Goal: Task Accomplishment & Management: Manage account settings

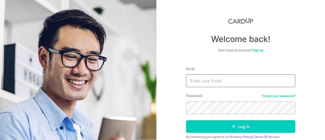
click at [199, 82] on input "Email" at bounding box center [240, 80] width 109 height 13
type input "[EMAIL_ADDRESS][DOMAIN_NAME]"
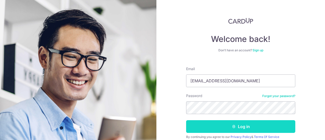
click at [225, 125] on button "Log in" at bounding box center [240, 126] width 109 height 13
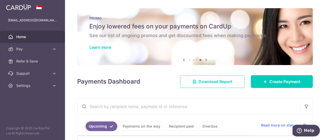
click at [206, 60] on icon at bounding box center [206, 60] width 6 height 6
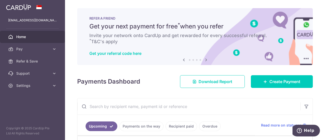
click at [205, 60] on icon at bounding box center [206, 60] width 6 height 6
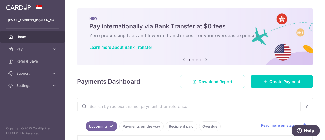
click at [205, 60] on icon at bounding box center [206, 60] width 6 height 6
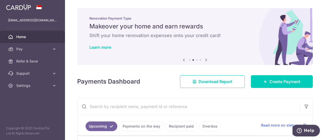
click at [205, 60] on icon at bounding box center [206, 60] width 6 height 6
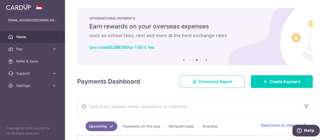
click at [205, 60] on icon at bounding box center [206, 60] width 6 height 6
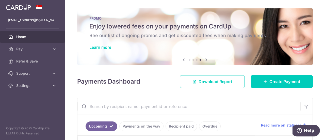
click at [184, 60] on icon at bounding box center [184, 60] width 6 height 6
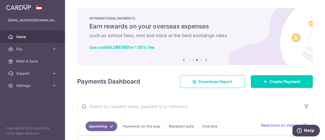
click at [204, 60] on icon at bounding box center [206, 60] width 6 height 6
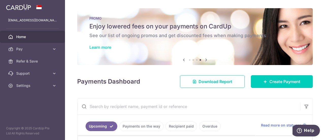
click at [102, 46] on link "Learn more" at bounding box center [100, 47] width 22 height 5
